Goal: Task Accomplishment & Management: Manage account settings

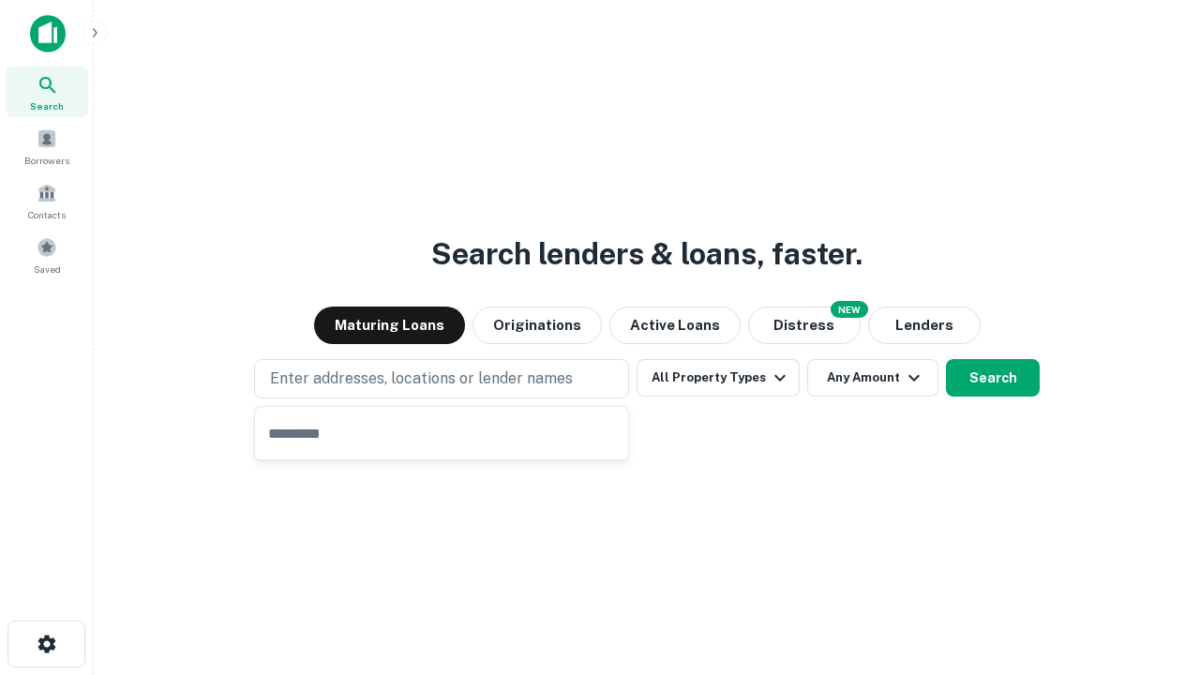
type input "**********"
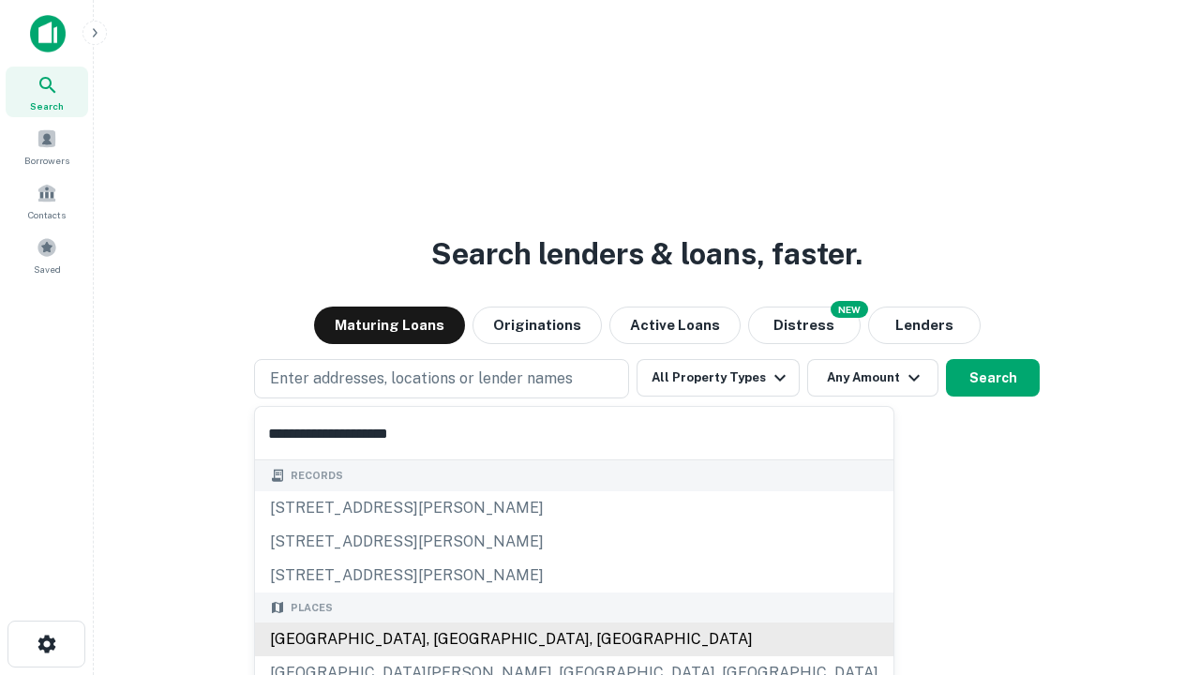
click at [448, 639] on div "[GEOGRAPHIC_DATA], [GEOGRAPHIC_DATA], [GEOGRAPHIC_DATA]" at bounding box center [574, 639] width 638 height 34
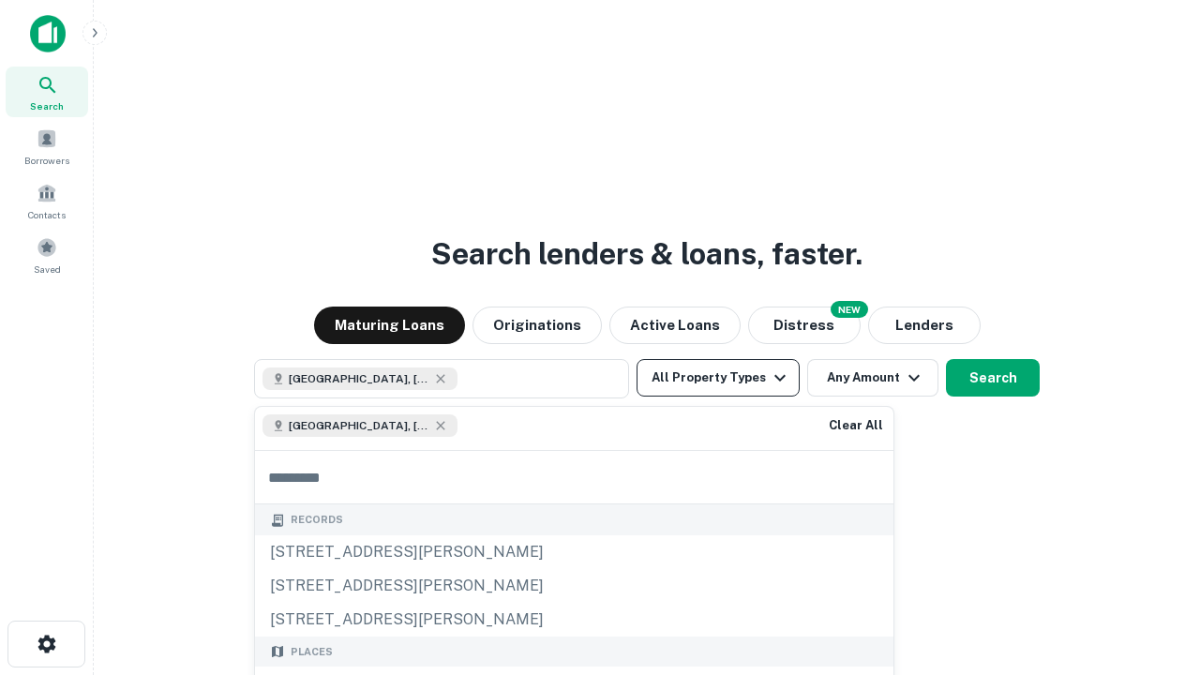
click at [718, 378] on button "All Property Types" at bounding box center [718, 377] width 163 height 37
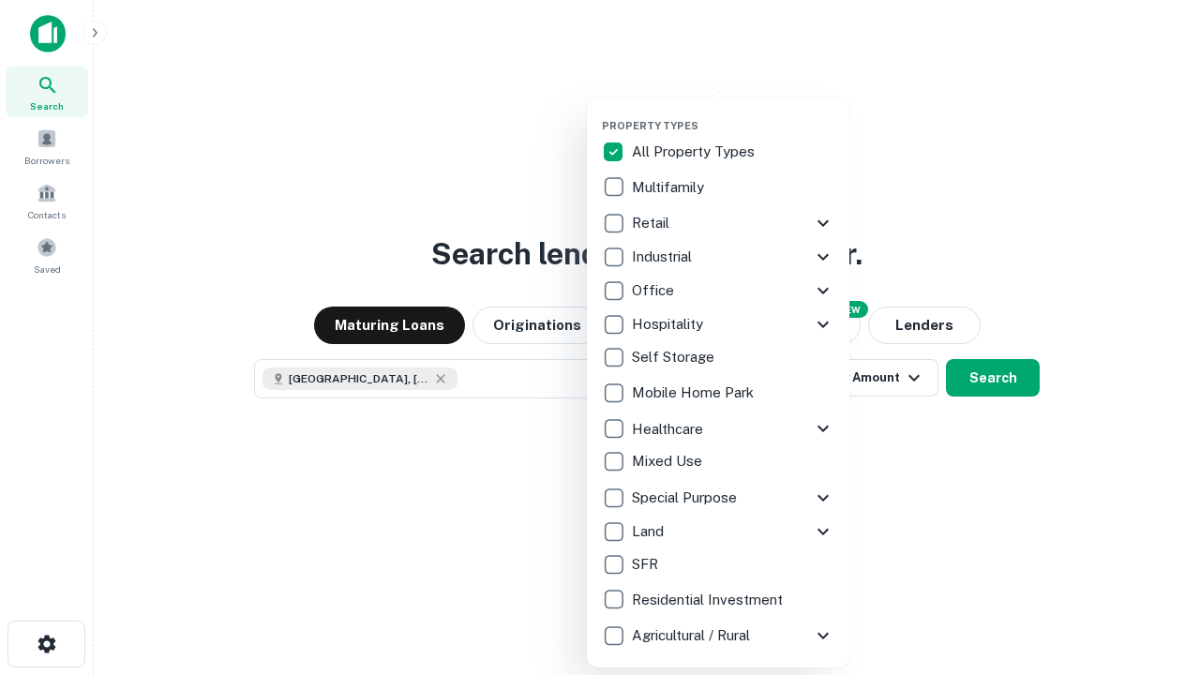
click at [733, 113] on button "button" at bounding box center [733, 113] width 262 height 1
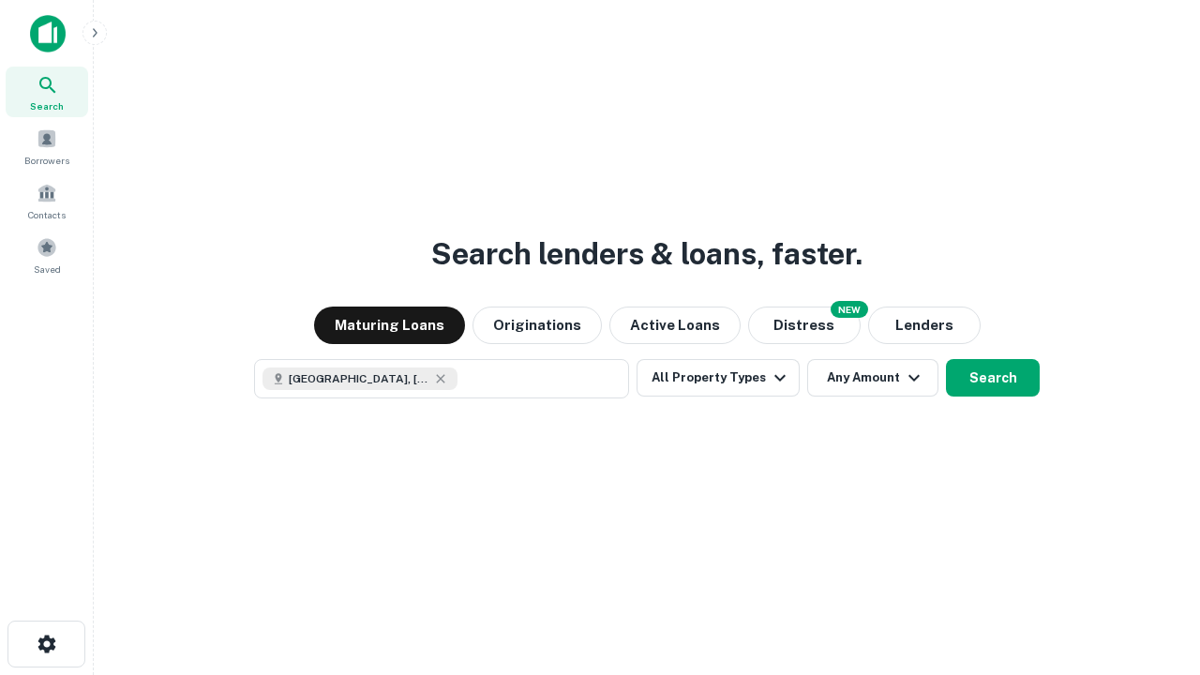
scroll to position [30, 0]
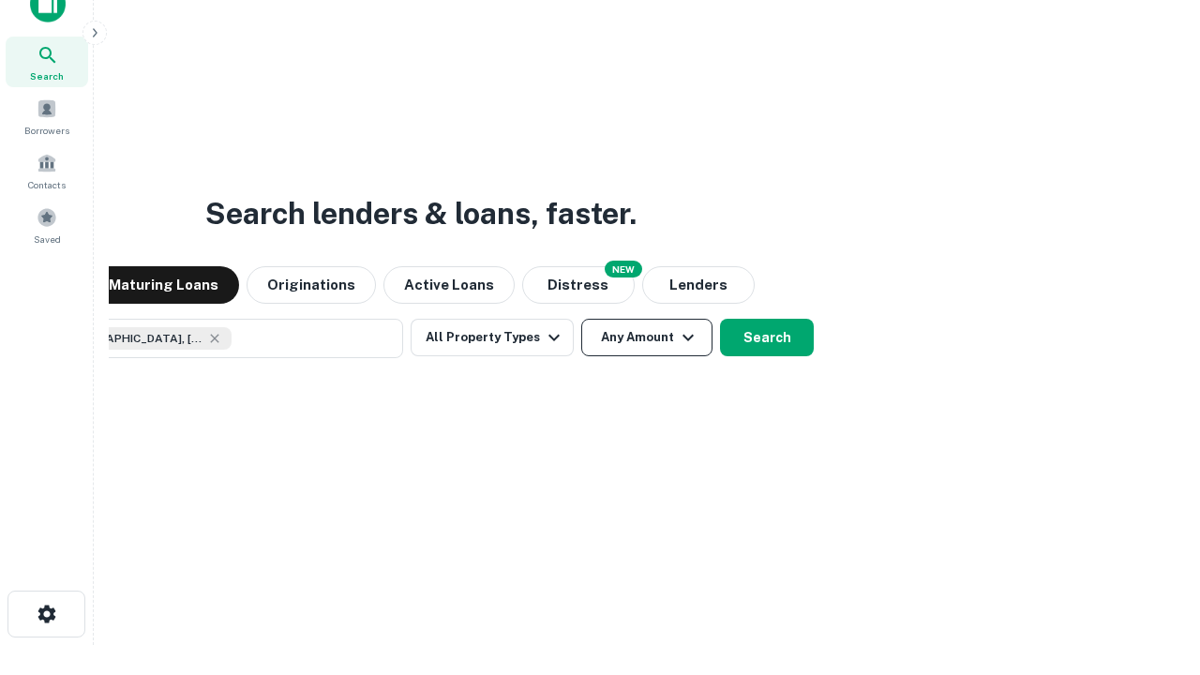
click at [581, 319] on button "Any Amount" at bounding box center [646, 337] width 131 height 37
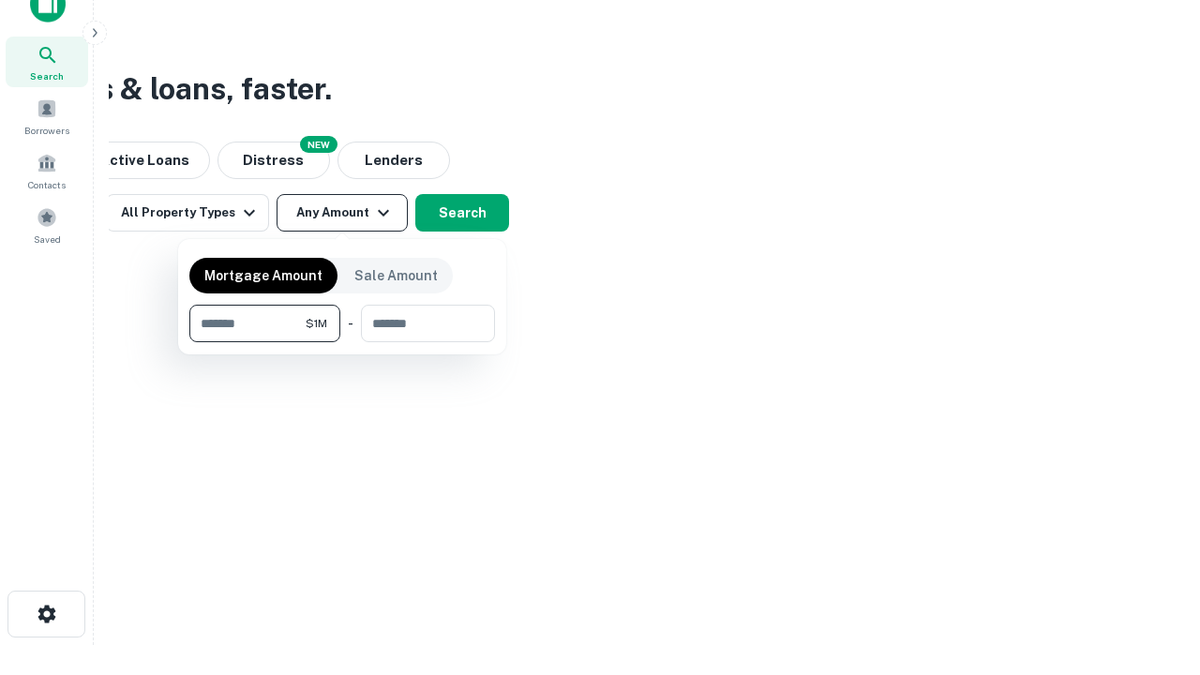
type input "*******"
click at [342, 342] on button "button" at bounding box center [342, 342] width 306 height 1
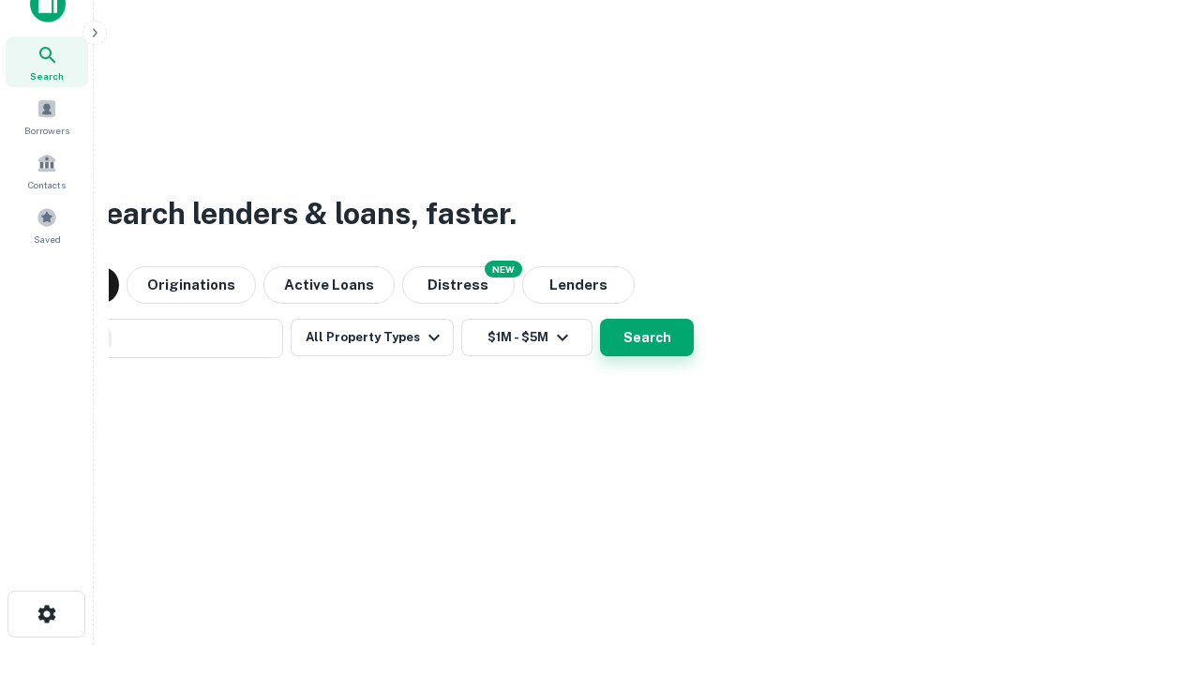
click at [600, 319] on button "Search" at bounding box center [647, 337] width 94 height 37
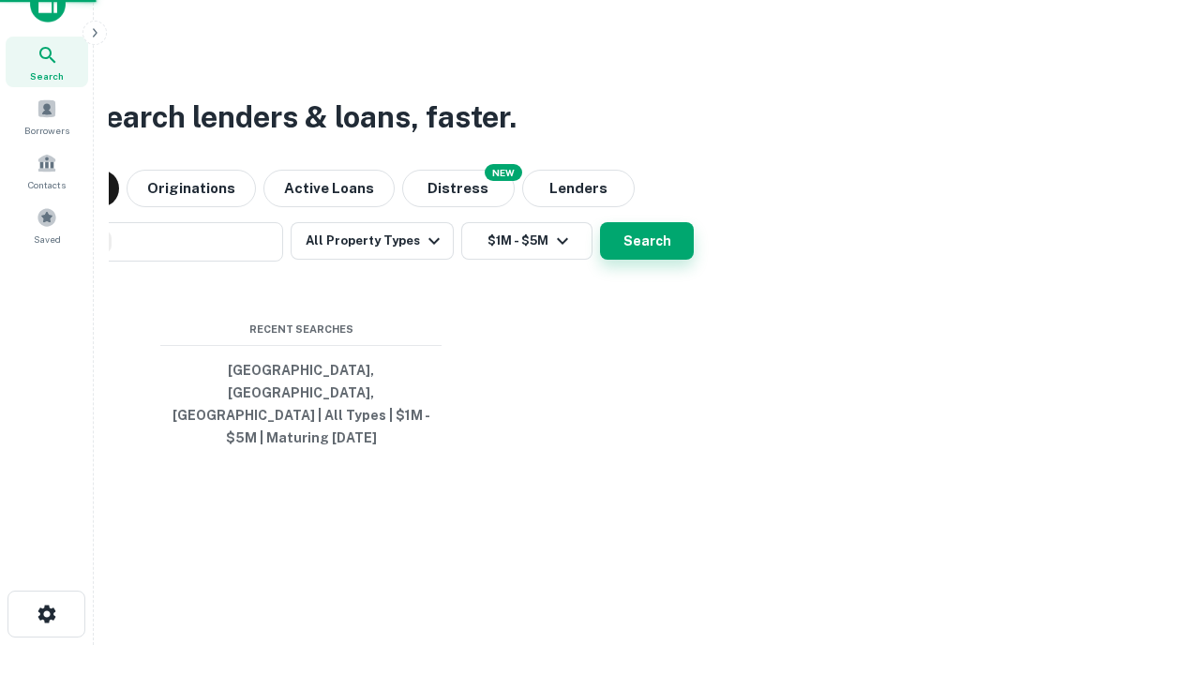
scroll to position [61, 531]
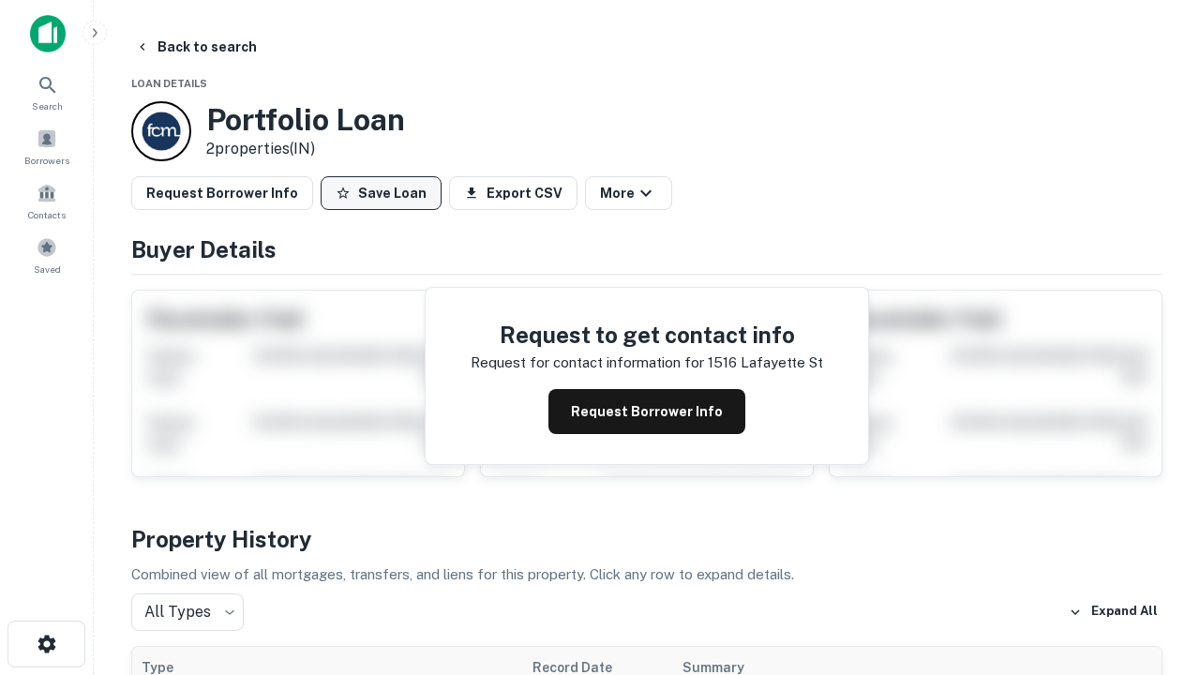
click at [381, 193] on button "Save Loan" at bounding box center [381, 193] width 121 height 34
click at [385, 193] on button "Loan Saved" at bounding box center [385, 193] width 129 height 34
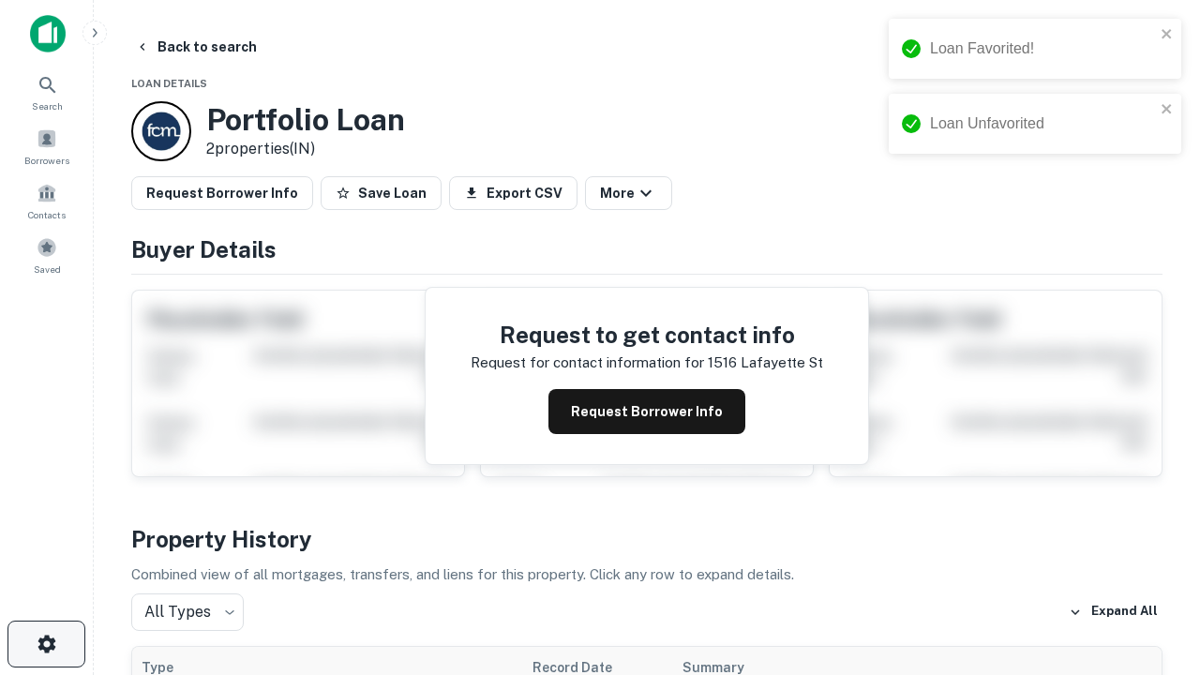
click at [46, 644] on icon "button" at bounding box center [47, 644] width 22 height 22
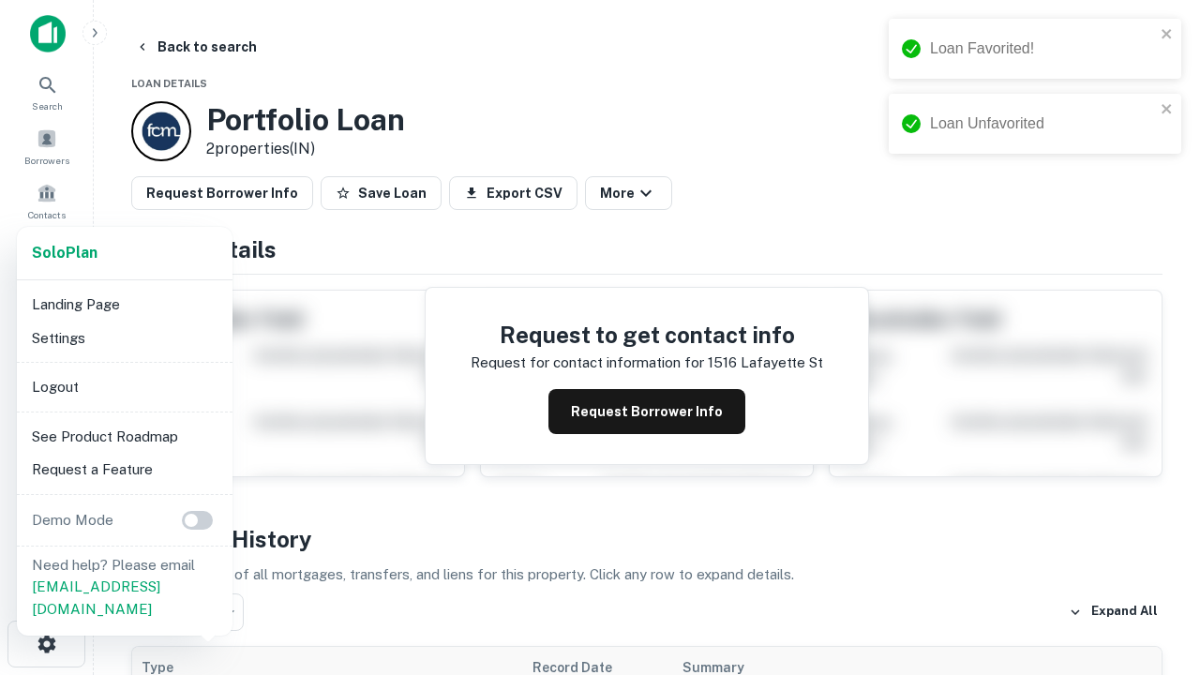
click at [124, 386] on li "Logout" at bounding box center [124, 387] width 201 height 34
